Goal: Task Accomplishment & Management: Manage account settings

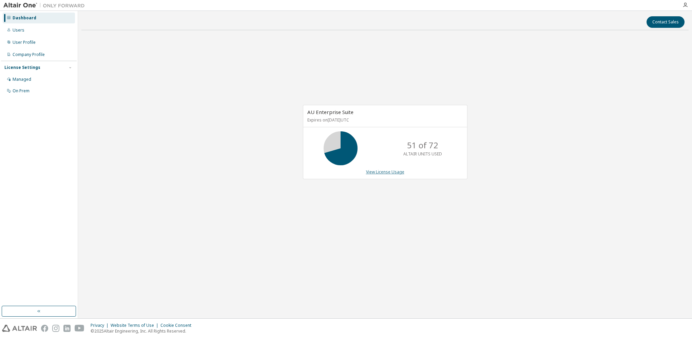
click at [378, 172] on link "View License Usage" at bounding box center [385, 172] width 38 height 6
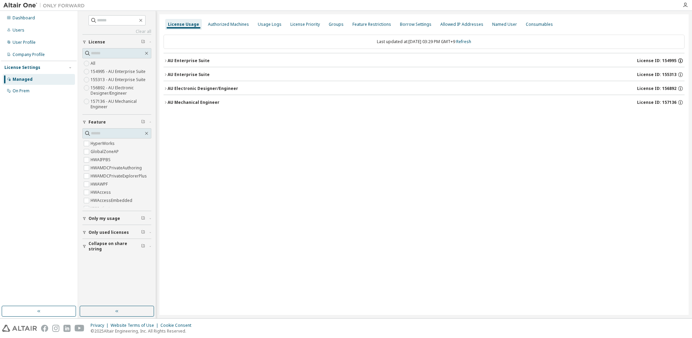
click at [681, 60] on icon "button" at bounding box center [681, 61] width 6 height 6
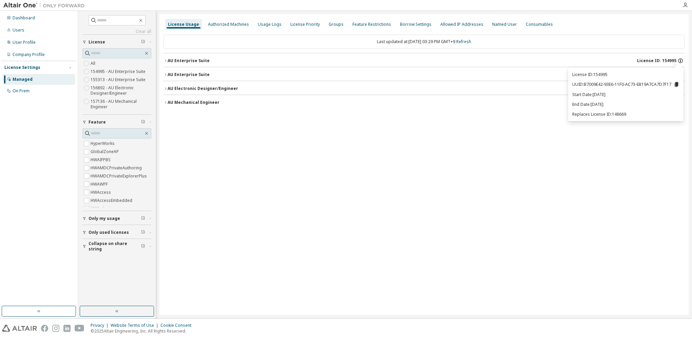
click at [681, 60] on icon "button" at bounding box center [681, 61] width 6 height 6
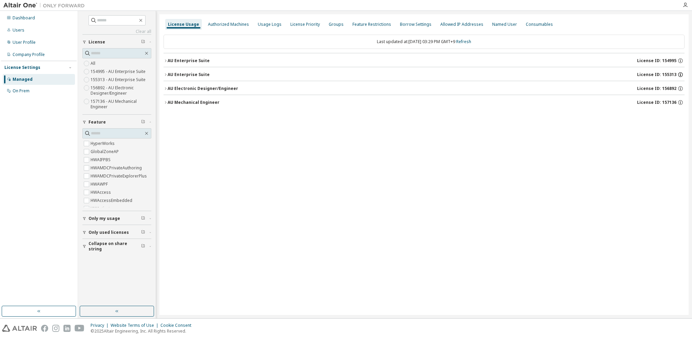
click at [681, 75] on icon "button" at bounding box center [681, 75] width 6 height 6
click at [166, 61] on icon "button" at bounding box center [166, 61] width 4 height 4
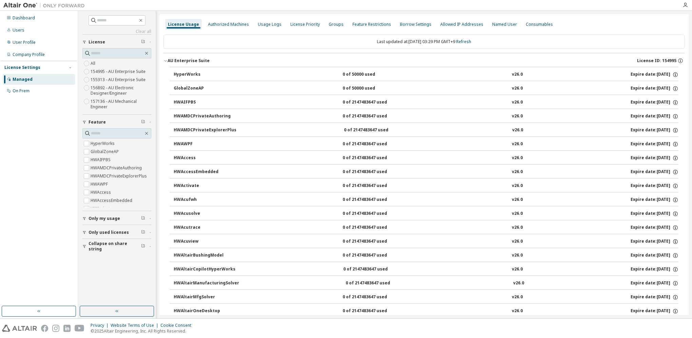
click at [166, 62] on icon "button" at bounding box center [166, 61] width 4 height 4
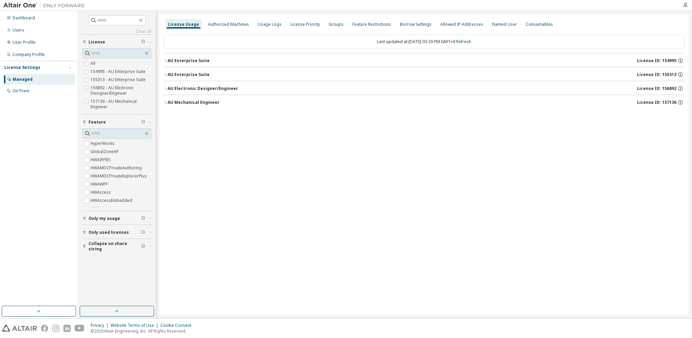
click at [166, 89] on icon "button" at bounding box center [165, 88] width 1 height 2
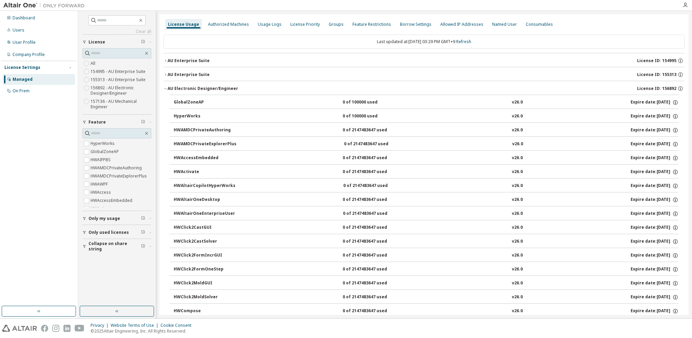
click at [164, 88] on icon "button" at bounding box center [166, 89] width 4 height 4
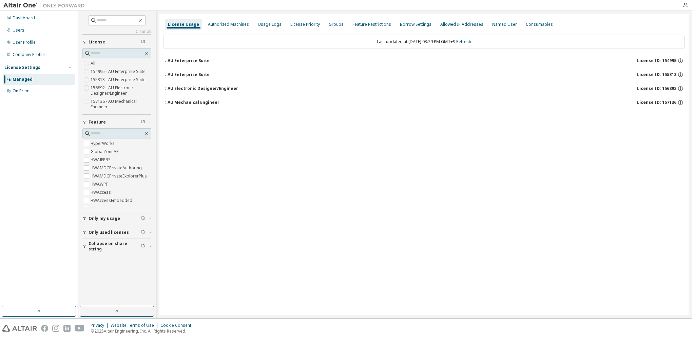
click at [167, 88] on icon "button" at bounding box center [166, 89] width 4 height 4
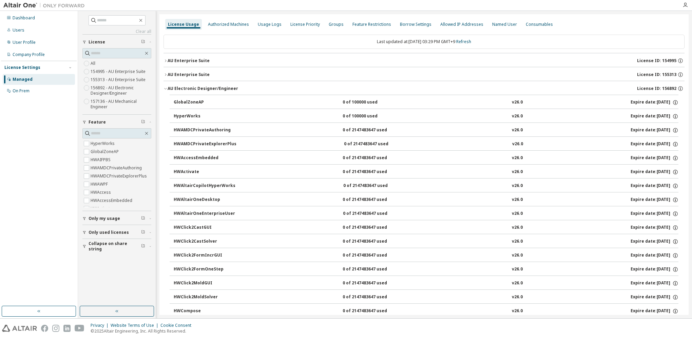
click at [166, 90] on icon "button" at bounding box center [166, 89] width 4 height 4
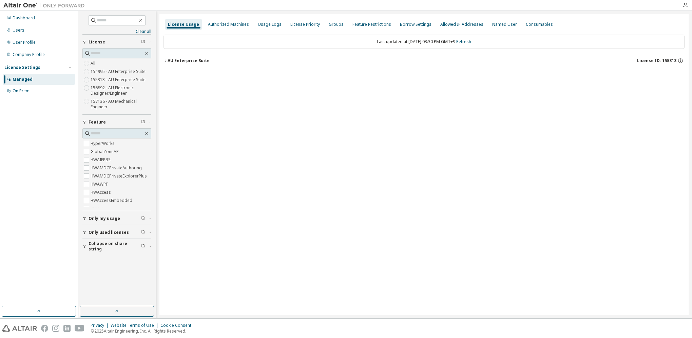
click at [164, 61] on icon "button" at bounding box center [166, 61] width 4 height 4
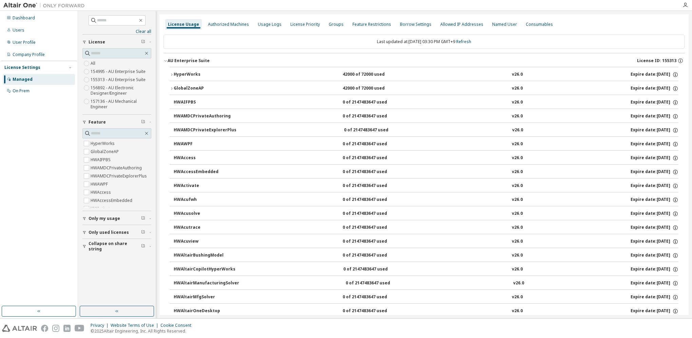
click at [170, 75] on icon "button" at bounding box center [172, 75] width 4 height 4
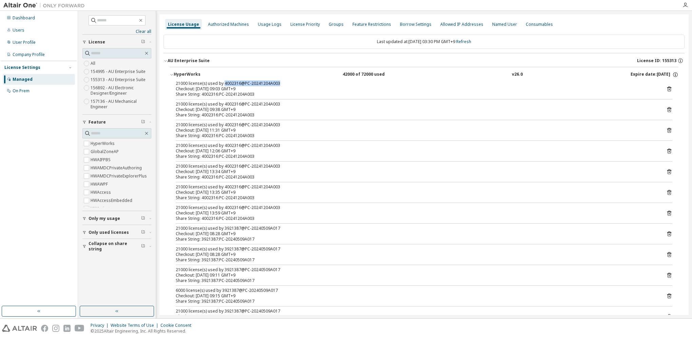
drag, startPoint x: 223, startPoint y: 84, endPoint x: 291, endPoint y: 81, distance: 67.9
click at [291, 81] on div "21000 license(s) used by 4002316@PC-20241204A003" at bounding box center [416, 83] width 480 height 5
drag, startPoint x: 291, startPoint y: 81, endPoint x: 277, endPoint y: 82, distance: 14.0
click at [277, 82] on div "21000 license(s) used by 4002316@PC-20241204A003" at bounding box center [416, 83] width 480 height 5
click at [164, 61] on icon "button" at bounding box center [166, 61] width 4 height 4
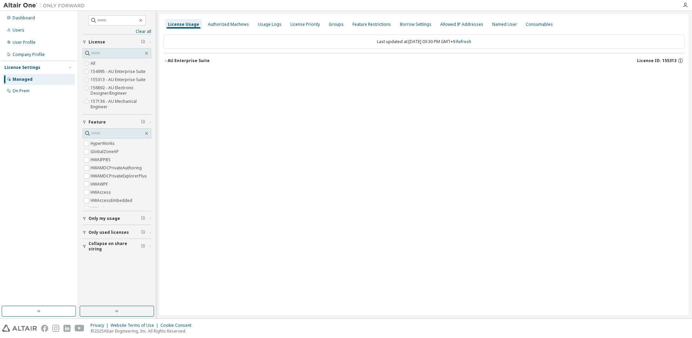
click at [164, 61] on icon "button" at bounding box center [166, 61] width 4 height 4
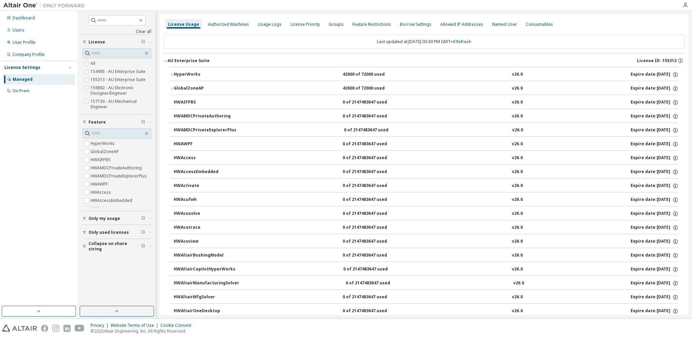
click at [166, 60] on icon "button" at bounding box center [166, 61] width 4 height 4
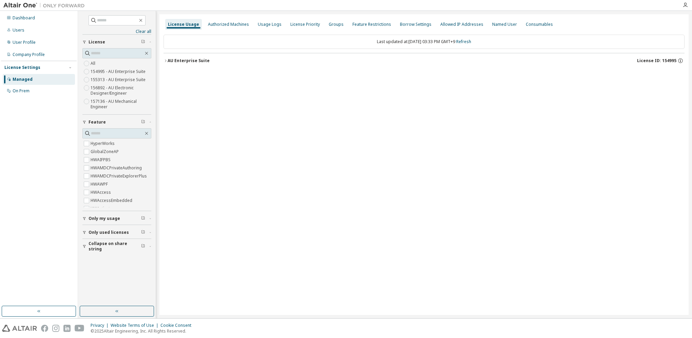
click at [167, 60] on icon "button" at bounding box center [166, 61] width 4 height 4
click at [168, 60] on div "AU Electronic Designer/Engineer" at bounding box center [203, 60] width 71 height 5
click at [165, 60] on icon "button" at bounding box center [166, 61] width 4 height 4
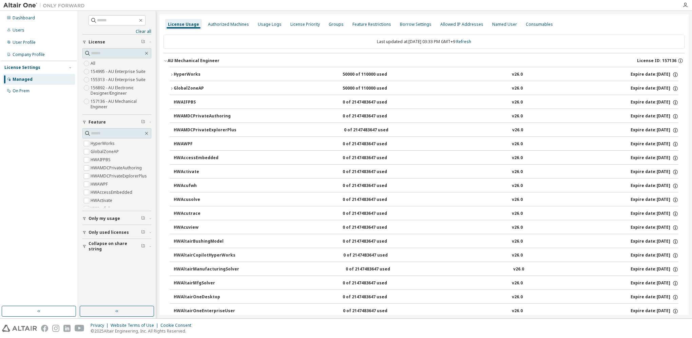
click at [170, 74] on icon "button" at bounding box center [172, 75] width 4 height 4
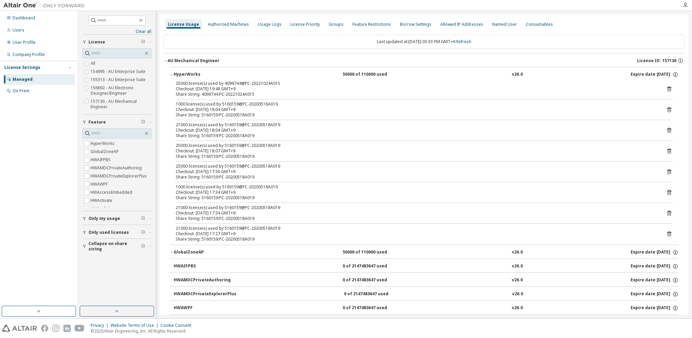
click at [170, 74] on icon "button" at bounding box center [172, 75] width 4 height 4
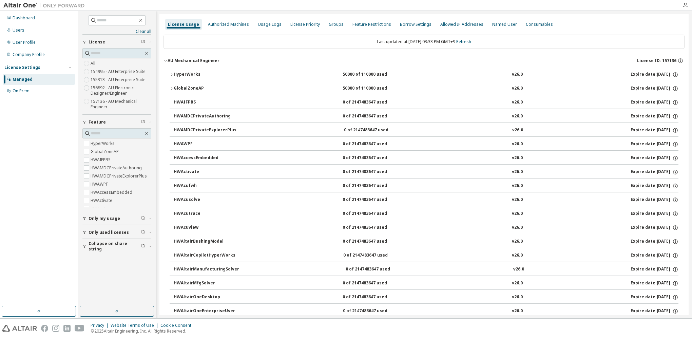
click at [174, 73] on div "HyperWorks" at bounding box center [204, 75] width 61 height 6
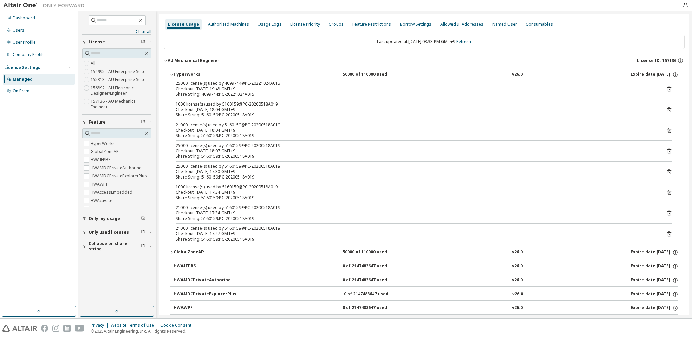
click at [167, 59] on span "button" at bounding box center [166, 61] width 4 height 4
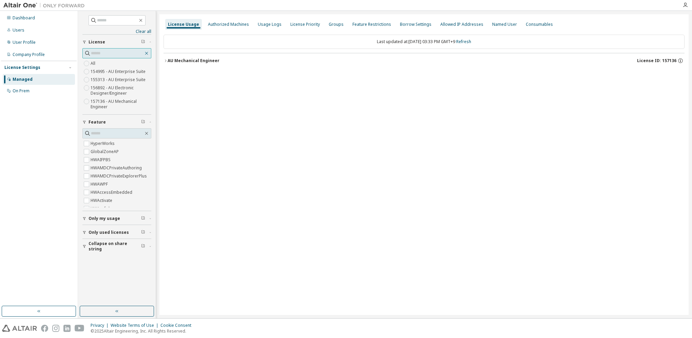
click at [148, 54] on icon "button" at bounding box center [146, 53] width 5 height 5
click at [124, 80] on label "155313 - AU Enterprise Suite" at bounding box center [119, 80] width 56 height 8
click at [167, 62] on icon "button" at bounding box center [166, 61] width 4 height 4
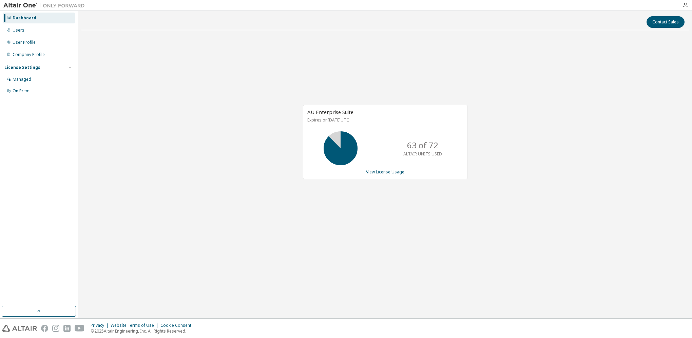
click at [238, 83] on div "AU Enterprise Suite Expires on [DATE] UTC 63 of 72 ALTAIR UNITS USED View Licen…" at bounding box center [384, 146] width 607 height 220
